Goal: Contribute content: Add original content to the website for others to see

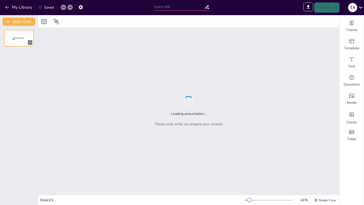
type input "[PERSON_NAME] y sus aportes a la teoría política moderna."
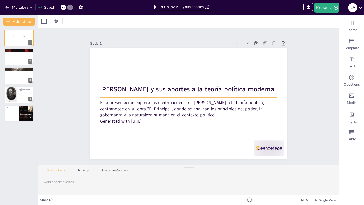
click at [150, 122] on p "Generated with [URL]" at bounding box center [188, 121] width 177 height 6
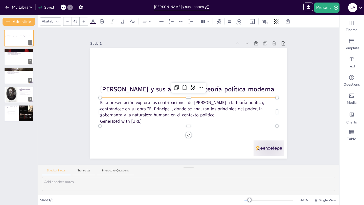
click at [146, 122] on p "Generated with [URL]" at bounding box center [188, 121] width 177 height 6
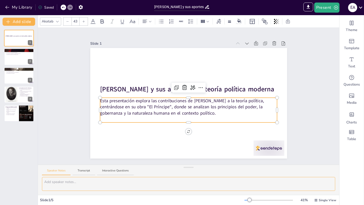
click at [97, 184] on textarea at bounding box center [189, 184] width 294 height 14
click at [171, 119] on p at bounding box center [188, 119] width 177 height 6
click at [161, 119] on p at bounding box center [188, 119] width 177 height 6
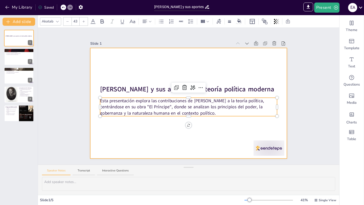
click at [140, 68] on div at bounding box center [188, 103] width 197 height 111
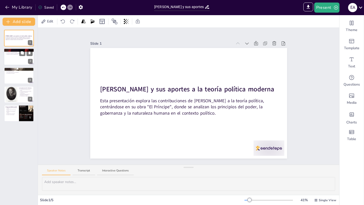
click at [14, 58] on div at bounding box center [19, 57] width 30 height 17
type textarea "[PERSON_NAME] es una figura clave en la historia del pensamiento político. Su o…"
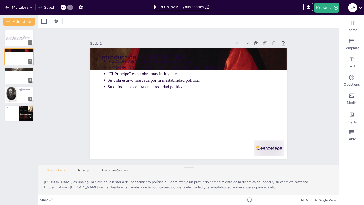
click at [280, 49] on div "Introducción a [PERSON_NAME] [PERSON_NAME] fue un filósofo renacentista. [PERSO…" at bounding box center [188, 103] width 197 height 111
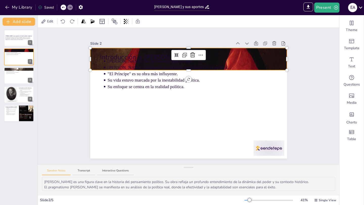
click at [280, 49] on div at bounding box center [188, 49] width 197 height 2
click at [278, 51] on div at bounding box center [188, 59] width 197 height 254
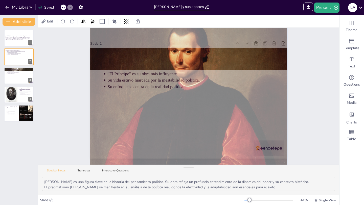
drag, startPoint x: 216, startPoint y: 58, endPoint x: 220, endPoint y: 128, distance: 69.9
click at [220, 128] on div at bounding box center [188, 129] width 203 height 260
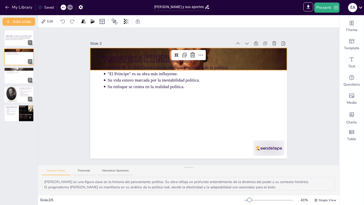
click at [72, 77] on div "Slide 1 [PERSON_NAME] y sus aportes a la teoría política moderna Esta presentac…" at bounding box center [189, 96] width 302 height 137
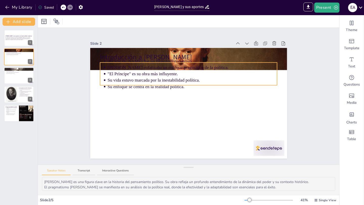
click at [193, 77] on li "Su vida estuvo marcada por la inestabilidad política." at bounding box center [193, 80] width 170 height 6
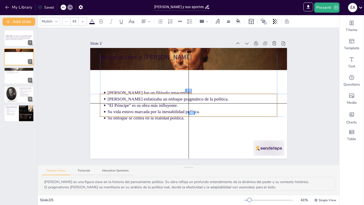
drag, startPoint x: 216, startPoint y: 64, endPoint x: 215, endPoint y: 95, distance: 30.9
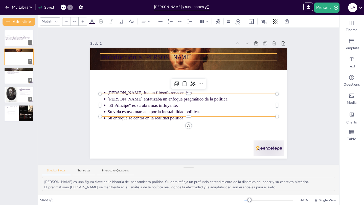
click at [188, 58] on div "Introducción a [PERSON_NAME] [PERSON_NAME] fue un filósofo renacentista. [PERSO…" at bounding box center [188, 103] width 197 height 111
type input "64"
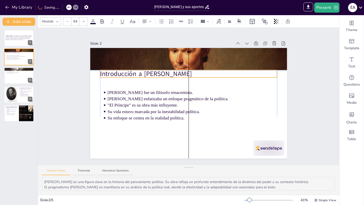
drag, startPoint x: 222, startPoint y: 54, endPoint x: 221, endPoint y: 72, distance: 17.8
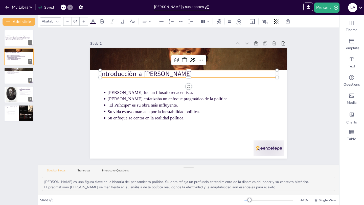
click at [66, 85] on div "Slide 1 [PERSON_NAME] y sus aportes a la teoría política moderna Esta presentac…" at bounding box center [189, 96] width 302 height 137
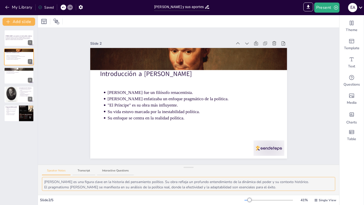
click at [69, 187] on textarea "[PERSON_NAME] es una figura clave en la historia del pensamiento político. Su o…" at bounding box center [189, 184] width 294 height 14
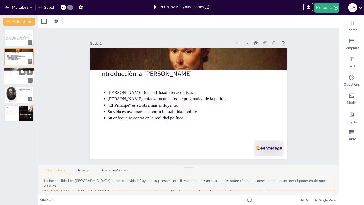
click at [13, 77] on div at bounding box center [19, 75] width 30 height 17
type textarea "Las cualidades de un líder, según [PERSON_NAME], son fundamentales para el éxit…"
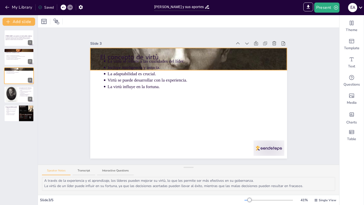
click at [204, 50] on div "El concepto de virtù La virtù se refiere a las cualidades del líder. Incluye in…" at bounding box center [188, 103] width 197 height 111
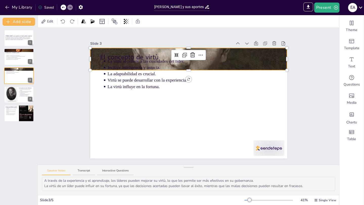
click at [204, 50] on div at bounding box center [189, 55] width 34 height 10
click at [215, 50] on div at bounding box center [188, 59] width 197 height 199
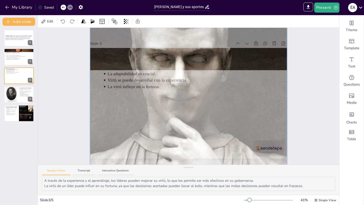
drag, startPoint x: 213, startPoint y: 56, endPoint x: 199, endPoint y: 76, distance: 24.4
click at [199, 76] on div at bounding box center [188, 78] width 203 height 205
click at [66, 69] on div "Slide 1 [PERSON_NAME] y sus aportes a la teoría política moderna Esta presentac…" at bounding box center [189, 96] width 302 height 137
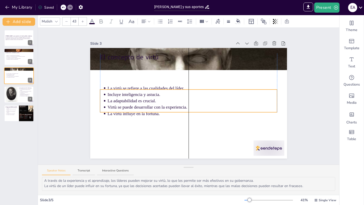
drag, startPoint x: 188, startPoint y: 66, endPoint x: 187, endPoint y: 93, distance: 27.1
click at [187, 93] on p "Incluye inteligencia y astucia." at bounding box center [193, 95] width 170 height 6
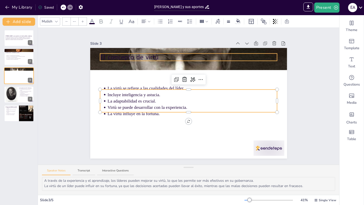
type input "64"
click at [163, 56] on p "El concepto de virtù" at bounding box center [188, 57] width 177 height 9
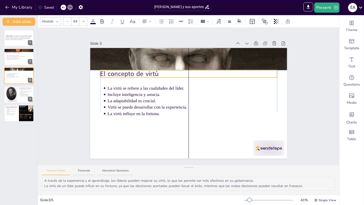
drag, startPoint x: 228, startPoint y: 54, endPoint x: 228, endPoint y: 72, distance: 18.5
click at [68, 90] on div "Slide 1 [PERSON_NAME] y sus aportes a la teoría política moderna Esta presentac…" at bounding box center [189, 96] width 302 height 137
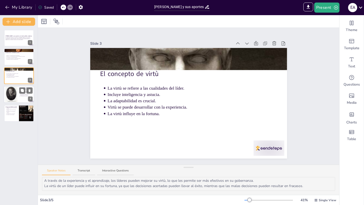
click at [10, 94] on div at bounding box center [11, 94] width 12 height 21
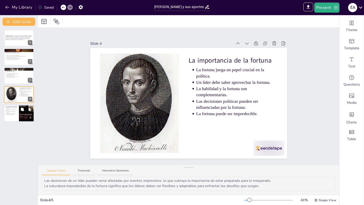
click at [15, 115] on div at bounding box center [19, 113] width 30 height 17
type textarea "El legado [PERSON_NAME] se refleja en la forma en que los líderes y pensadores …"
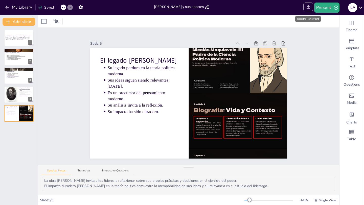
click at [312, 6] on button "Export to PowerPoint" at bounding box center [309, 7] width 10 height 9
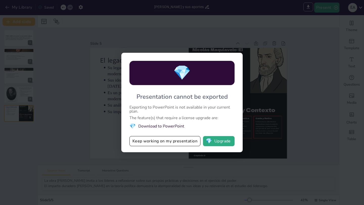
click at [297, 27] on div "💎 Presentation cannot be exported Exporting to PowerPoint is not available in y…" at bounding box center [182, 102] width 364 height 205
click at [181, 141] on button "Keep working on my presentation" at bounding box center [165, 141] width 71 height 10
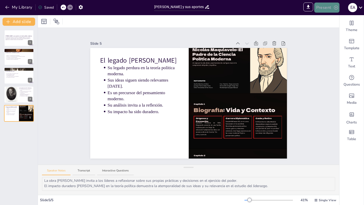
click at [325, 11] on button "Present" at bounding box center [327, 8] width 25 height 10
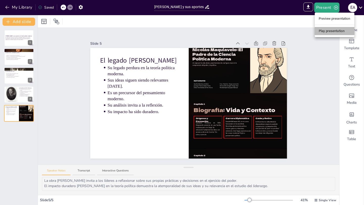
click at [323, 32] on li "Play presentation" at bounding box center [335, 31] width 40 height 8
